Goal: Information Seeking & Learning: Learn about a topic

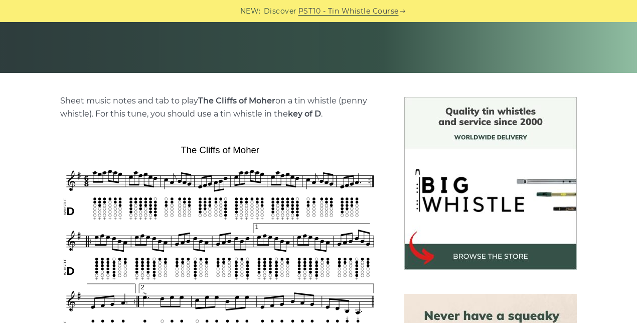
scroll to position [278, 0]
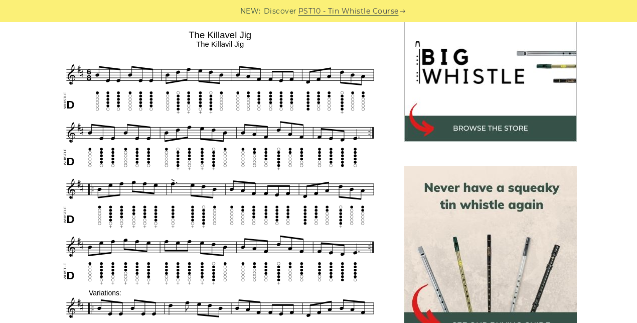
scroll to position [317, 0]
